Goal: Complete application form: Complete application form

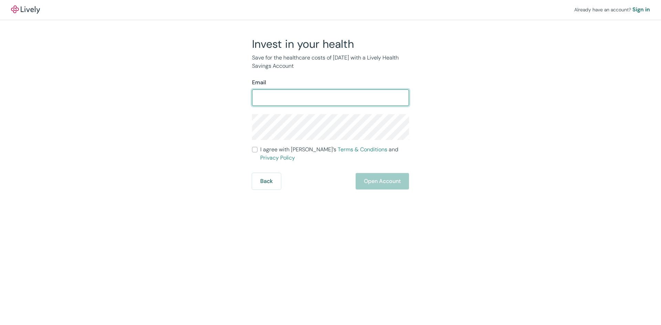
click at [276, 96] on input "Email" at bounding box center [330, 98] width 157 height 14
type input "d"
type input "Debrallewis@icloud.com"
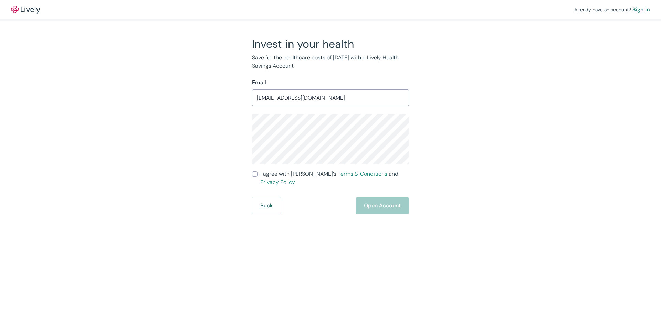
click at [249, 134] on div "Invest in your health Save for the healthcare costs of tomorrow with a Lively H…" at bounding box center [326, 125] width 165 height 177
click at [255, 175] on input "I agree with Lively’s Terms & Conditions and Privacy Policy" at bounding box center [255, 175] width 6 height 6
checkbox input "true"
click at [385, 198] on button "Open Account" at bounding box center [382, 206] width 53 height 17
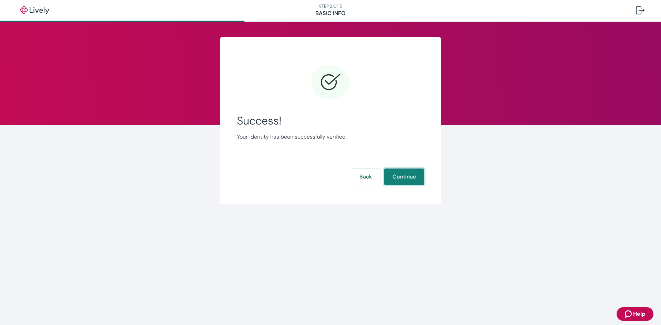
drag, startPoint x: 404, startPoint y: 174, endPoint x: 409, endPoint y: 186, distance: 12.8
click at [404, 174] on button "Continue" at bounding box center [404, 177] width 40 height 17
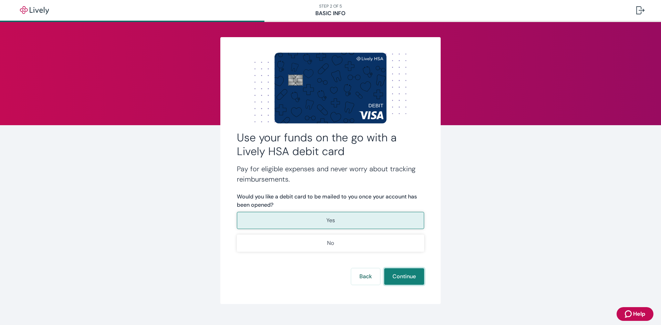
click at [405, 275] on button "Continue" at bounding box center [404, 277] width 40 height 17
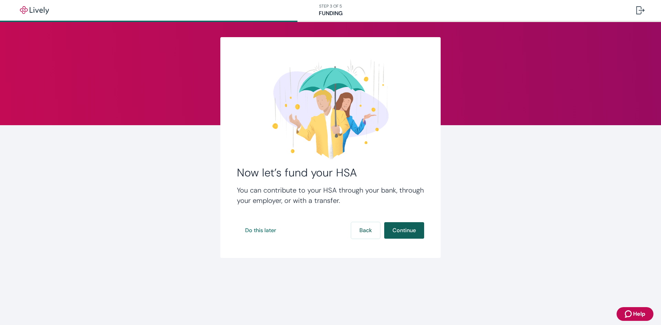
click at [415, 225] on button "Continue" at bounding box center [404, 230] width 40 height 17
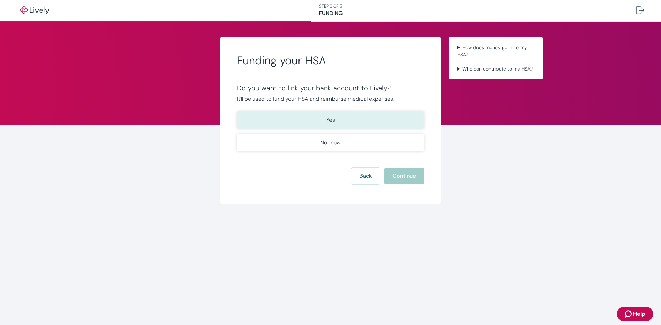
click at [376, 123] on button "Yes" at bounding box center [330, 120] width 187 height 17
click at [413, 177] on button "Continue" at bounding box center [404, 176] width 40 height 17
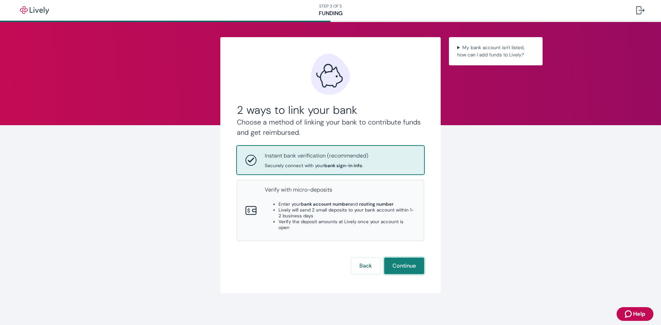
click at [413, 258] on button "Continue" at bounding box center [404, 266] width 40 height 17
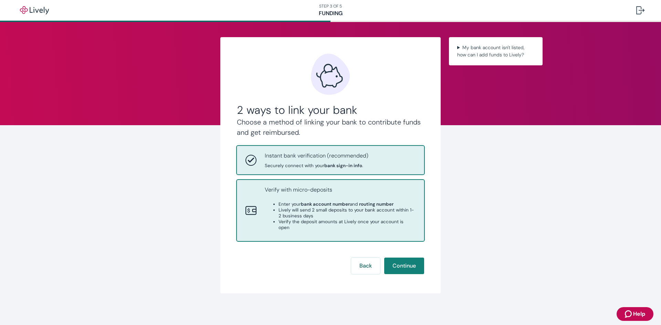
click at [309, 215] on li "Lively will send 2 small deposits to your bank account within 1-2 business days" at bounding box center [347, 213] width 137 height 12
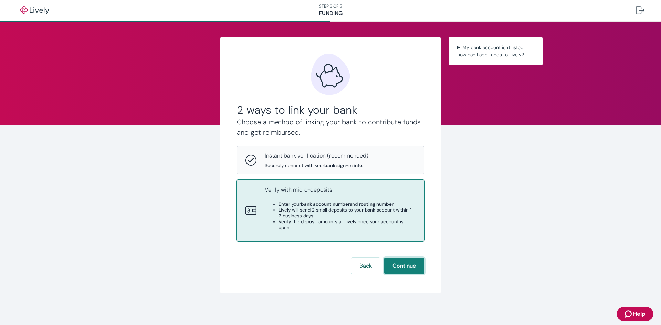
click at [405, 258] on button "Continue" at bounding box center [404, 266] width 40 height 17
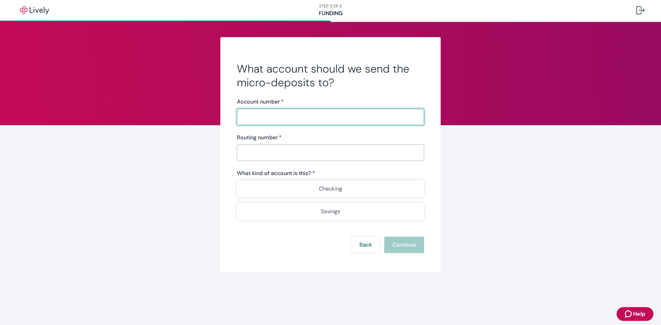
click at [298, 117] on input "Account number   *" at bounding box center [330, 117] width 187 height 14
type input "6103271863"
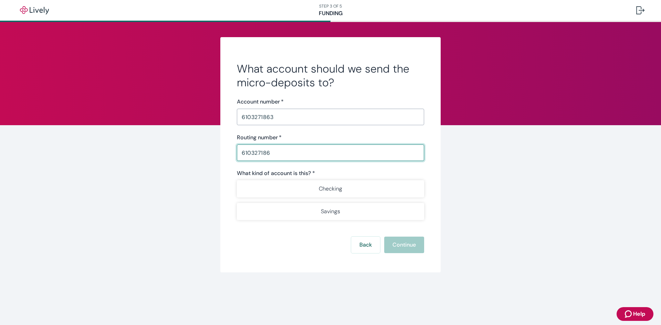
type input "610327186"
click at [320, 188] on div "What kind of account is this? * Checking Savings" at bounding box center [330, 194] width 187 height 51
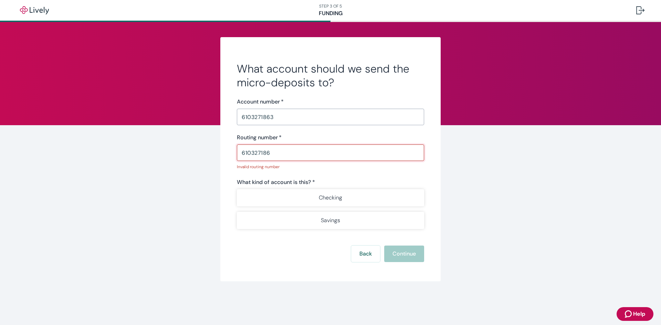
drag, startPoint x: 256, startPoint y: 157, endPoint x: 225, endPoint y: 155, distance: 31.4
click at [225, 155] on div "What account should we send the micro-deposits to? Account number   * 610327186…" at bounding box center [330, 159] width 220 height 245
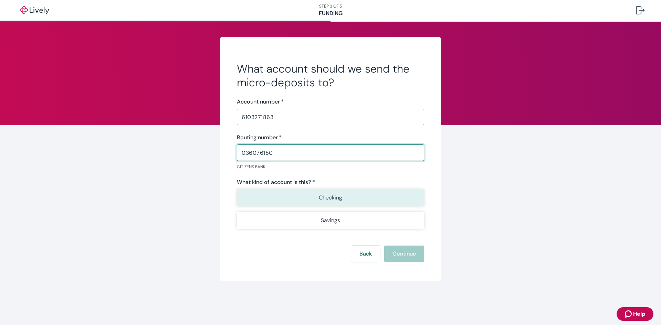
type input "036076150"
click at [341, 199] on p "Checking" at bounding box center [330, 198] width 23 height 8
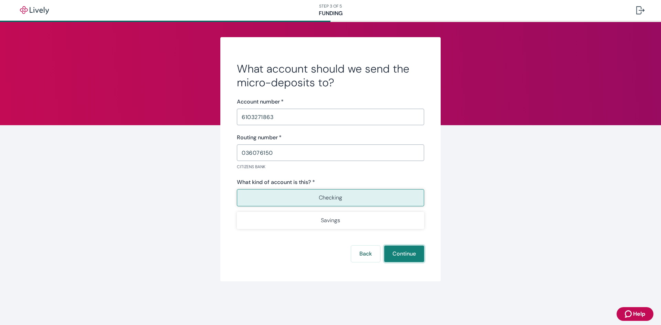
click at [409, 257] on button "Continue" at bounding box center [404, 254] width 40 height 17
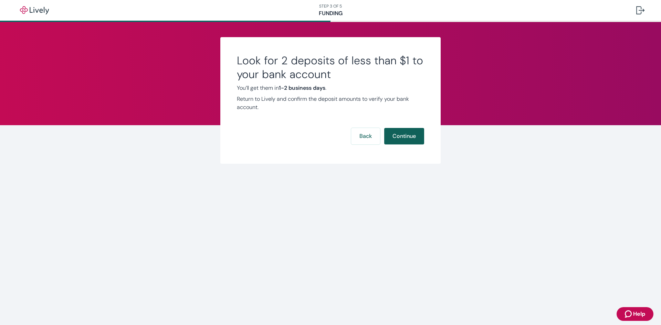
click at [406, 135] on button "Continue" at bounding box center [404, 136] width 40 height 17
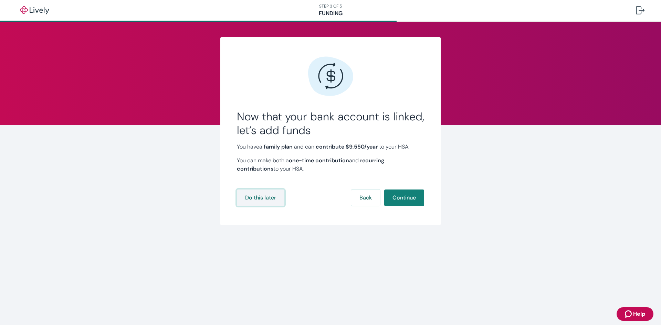
click at [267, 197] on button "Do this later" at bounding box center [261, 198] width 48 height 17
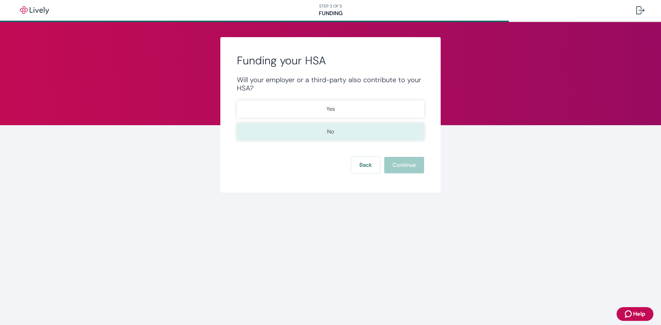
click at [319, 131] on button "No" at bounding box center [330, 131] width 187 height 17
click at [405, 166] on button "Continue" at bounding box center [404, 165] width 40 height 17
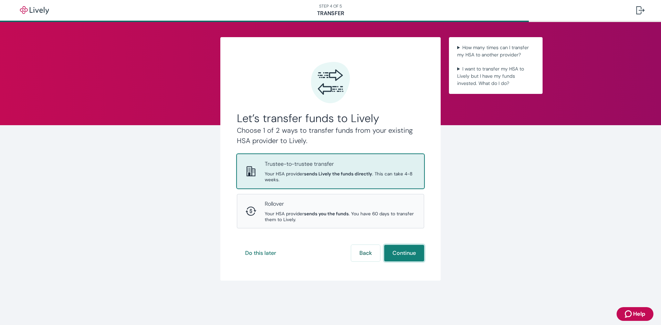
click at [401, 255] on button "Continue" at bounding box center [404, 253] width 40 height 17
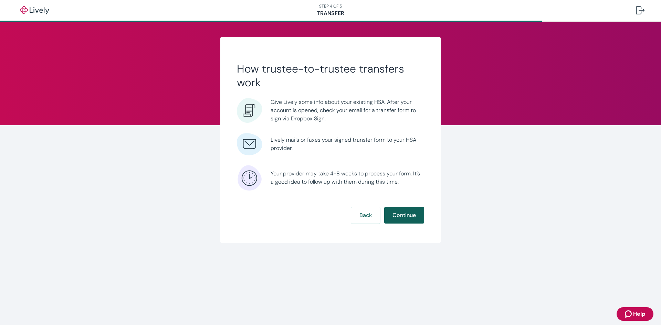
click at [407, 214] on button "Continue" at bounding box center [404, 215] width 40 height 17
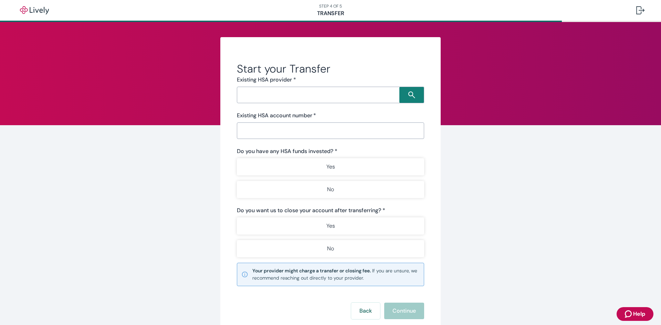
click at [318, 93] on input "Search input" at bounding box center [319, 95] width 160 height 10
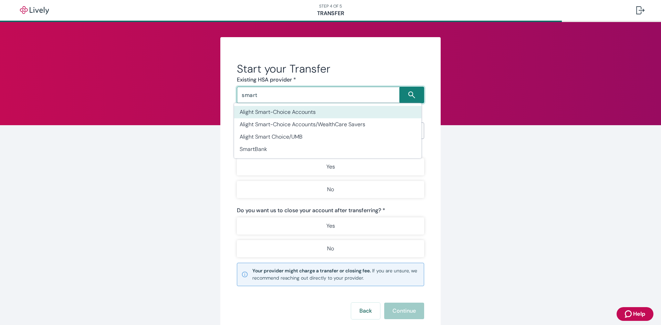
click at [293, 113] on li "Alight Smart-Choice Accounts" at bounding box center [327, 112] width 187 height 12
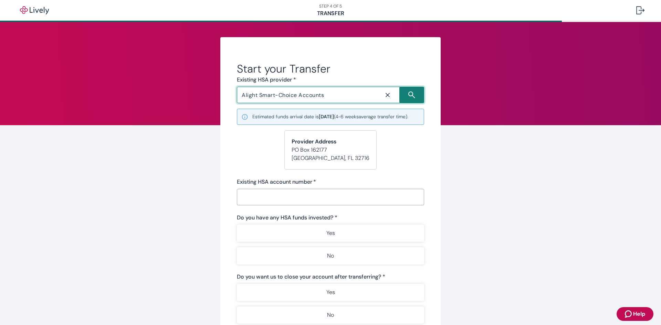
type input "Alight Smart-Choice Accounts"
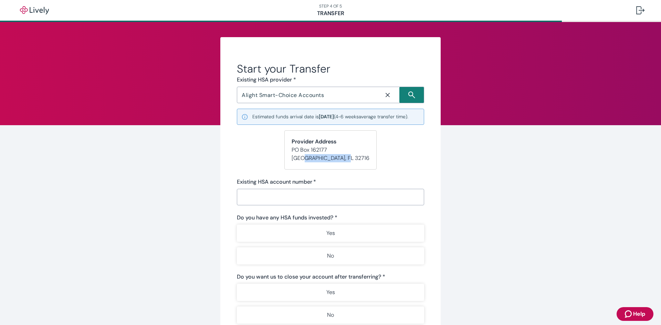
drag, startPoint x: 301, startPoint y: 165, endPoint x: 344, endPoint y: 166, distance: 43.1
click at [344, 163] on p "Altamonte Springs , FL 32716" at bounding box center [331, 158] width 78 height 8
click at [395, 166] on form "Start your Transfer Existing HSA provider * Alight Smart-Choice Accounts ​ Esti…" at bounding box center [330, 224] width 187 height 324
click at [345, 203] on input "Existing HSA account number   *" at bounding box center [330, 197] width 187 height 14
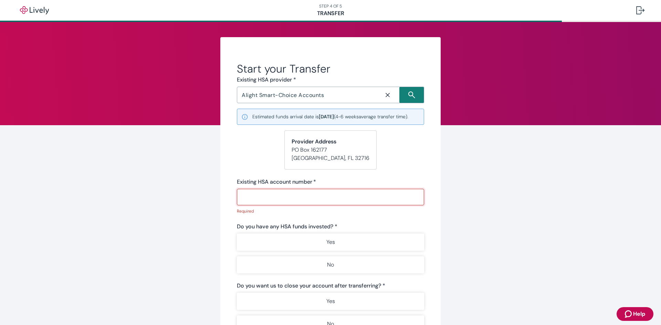
click at [299, 204] on input "Existing HSA account number   *" at bounding box center [330, 197] width 187 height 14
paste input "601015610793"
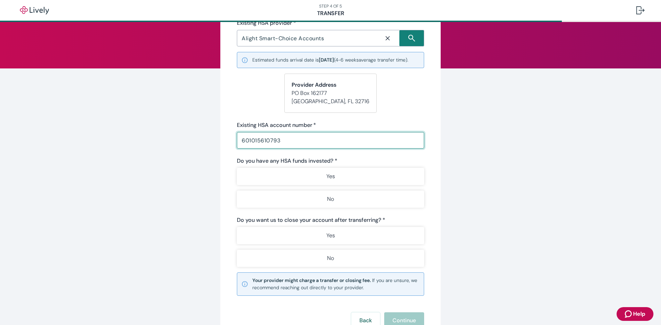
scroll to position [69, 0]
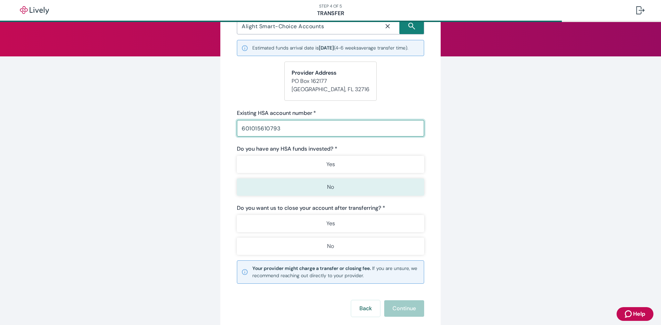
type input "601015610793"
click at [356, 195] on button "No" at bounding box center [330, 187] width 187 height 17
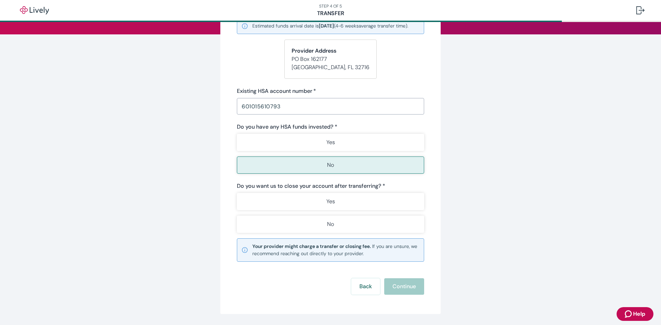
scroll to position [103, 0]
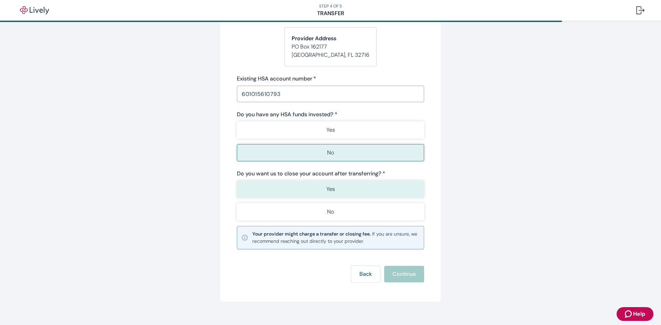
click at [380, 198] on button "Yes" at bounding box center [330, 189] width 187 height 17
click at [402, 280] on button "Continue" at bounding box center [404, 274] width 40 height 17
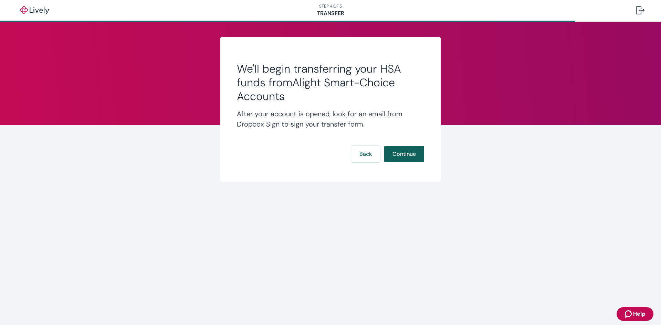
click at [406, 154] on button "Continue" at bounding box center [404, 154] width 40 height 17
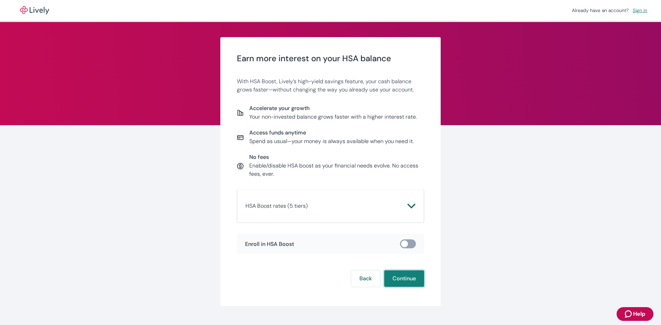
click at [407, 276] on button "Continue" at bounding box center [404, 279] width 40 height 17
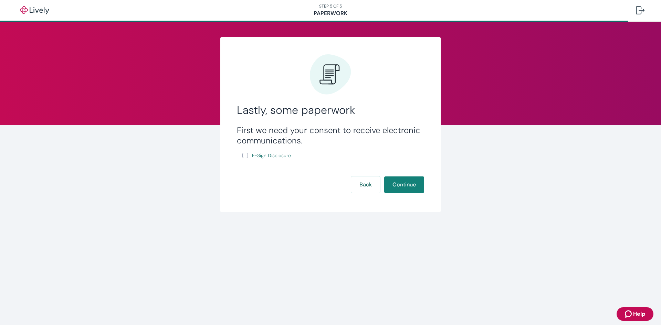
click at [245, 155] on input "E-Sign Disclosure" at bounding box center [245, 156] width 6 height 6
checkbox input "true"
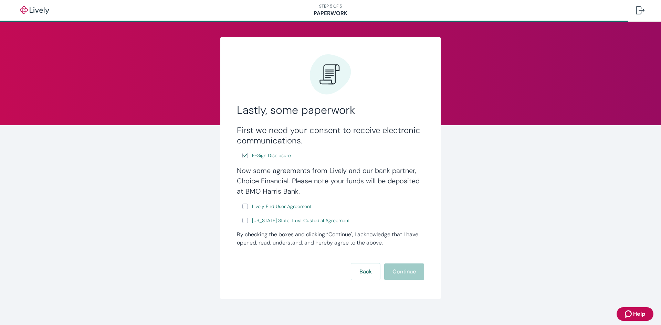
click at [244, 206] on input "Lively End User Agreement" at bounding box center [245, 207] width 6 height 6
checkbox input "true"
click at [242, 220] on input "Wyoming State Trust Custodial Agreement" at bounding box center [245, 221] width 6 height 6
checkbox input "true"
click at [412, 269] on button "Continue" at bounding box center [404, 272] width 40 height 17
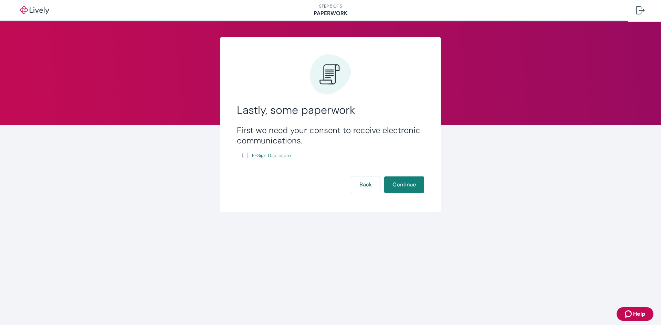
click at [244, 154] on input "E-Sign Disclosure" at bounding box center [245, 156] width 6 height 6
checkbox input "true"
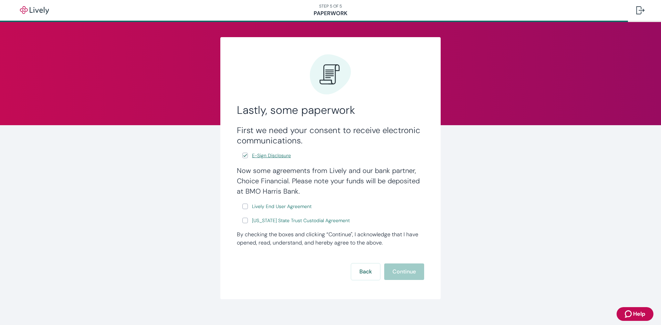
click at [271, 155] on span "E-Sign Disclosure" at bounding box center [271, 155] width 39 height 7
click at [273, 204] on span "Lively End User Agreement" at bounding box center [282, 206] width 60 height 7
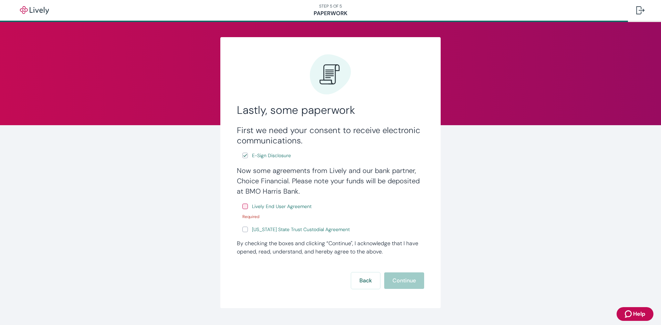
click at [242, 207] on input "Lively End User Agreement" at bounding box center [245, 207] width 6 height 6
checkbox input "true"
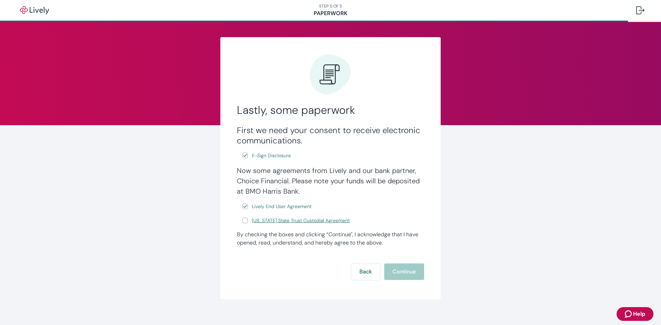
click at [276, 222] on span "[US_STATE] State Trust Custodial Agreement" at bounding box center [301, 220] width 98 height 7
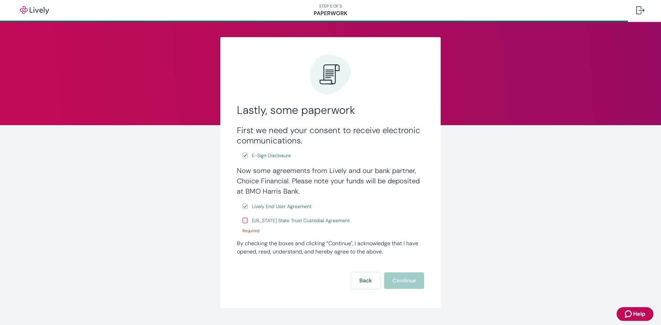
click at [243, 222] on input "[US_STATE] State Trust Custodial Agreement" at bounding box center [245, 221] width 6 height 6
checkbox input "true"
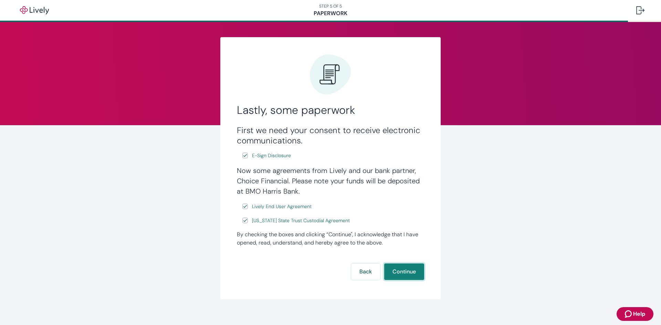
click at [395, 273] on button "Continue" at bounding box center [404, 272] width 40 height 17
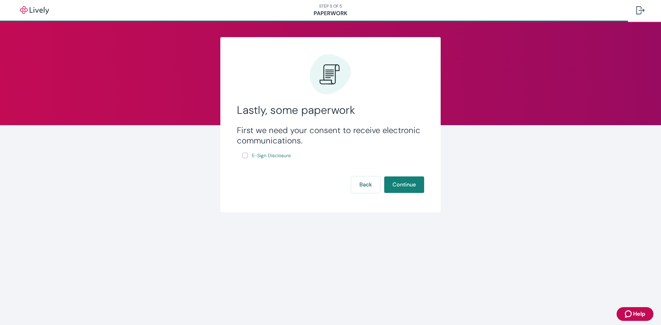
click at [246, 156] on input "E-Sign Disclosure" at bounding box center [245, 156] width 6 height 6
checkbox input "true"
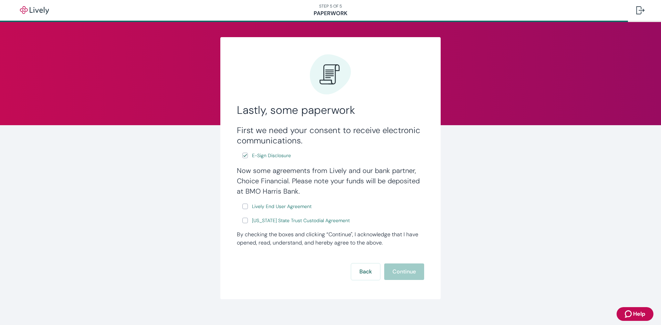
click at [243, 207] on input "Lively End User Agreement" at bounding box center [245, 207] width 6 height 6
checkbox input "true"
click at [243, 222] on input "[US_STATE] State Trust Custodial Agreement" at bounding box center [245, 221] width 6 height 6
checkbox input "true"
click at [407, 274] on button "Continue" at bounding box center [404, 272] width 40 height 17
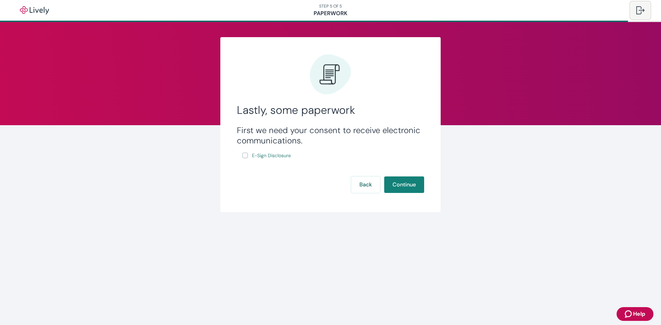
click at [639, 9] on div at bounding box center [640, 10] width 8 height 8
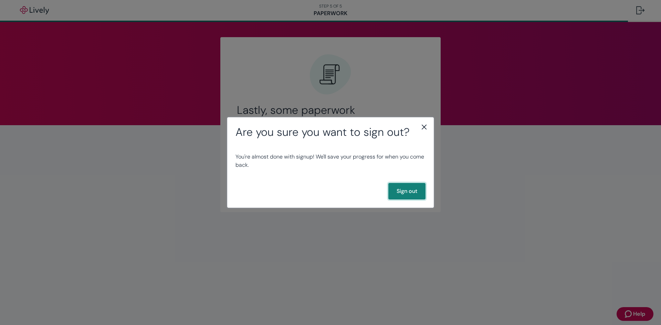
click at [404, 192] on button "Sign out" at bounding box center [406, 191] width 37 height 17
